Goal: Information Seeking & Learning: Learn about a topic

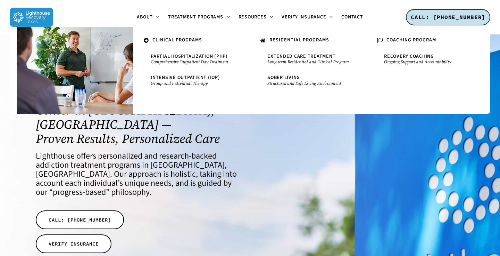
click at [295, 40] on u "RESIDENTIAL PROGRAMS" at bounding box center [300, 39] width 60 height 7
click at [285, 39] on u "RESIDENTIAL PROGRAMS" at bounding box center [300, 39] width 60 height 7
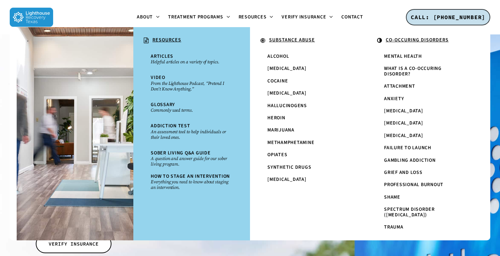
click at [81, 14] on ul "About About Lighthouse Meet the Lighthouse Treatment Team. Treatment Philosophy…" at bounding box center [250, 17] width 394 height 34
click at [280, 129] on span "Marijuana" at bounding box center [280, 129] width 27 height 7
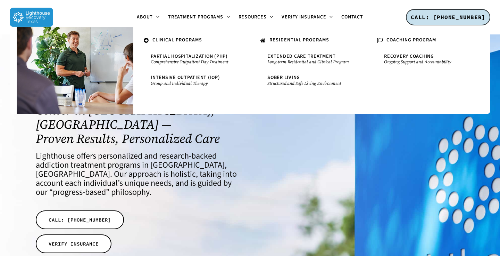
click at [297, 37] on u "RESIDENTIAL PROGRAMS" at bounding box center [300, 39] width 60 height 7
click at [288, 57] on span "Extended Care Treatment" at bounding box center [301, 56] width 68 height 7
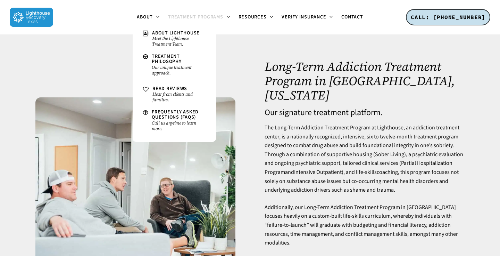
click at [36, 16] on img at bounding box center [31, 17] width 43 height 19
